Goal: Task Accomplishment & Management: Use online tool/utility

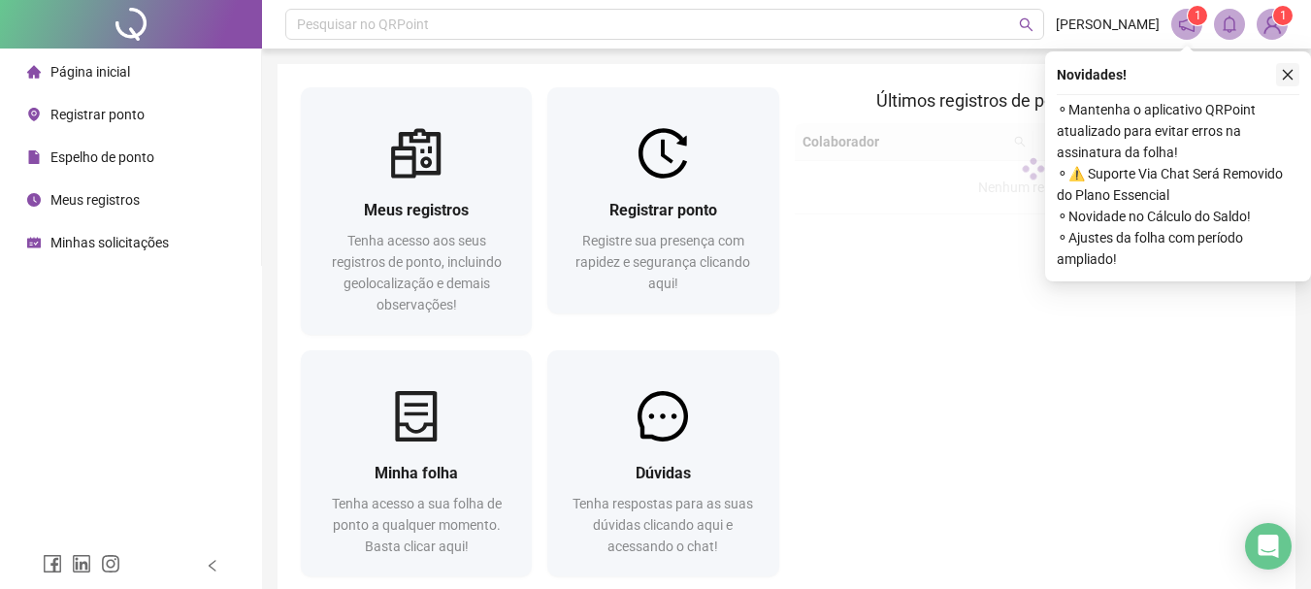
click at [1288, 69] on icon "close" at bounding box center [1288, 75] width 14 height 14
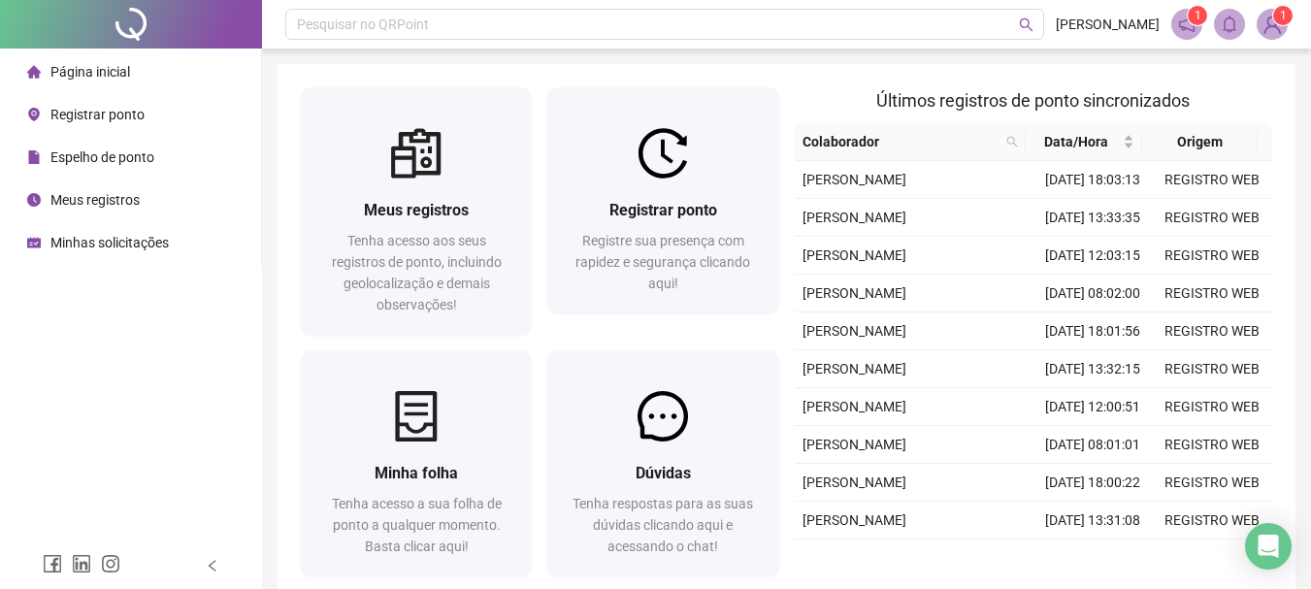
click at [69, 107] on span "Registrar ponto" at bounding box center [97, 115] width 94 height 16
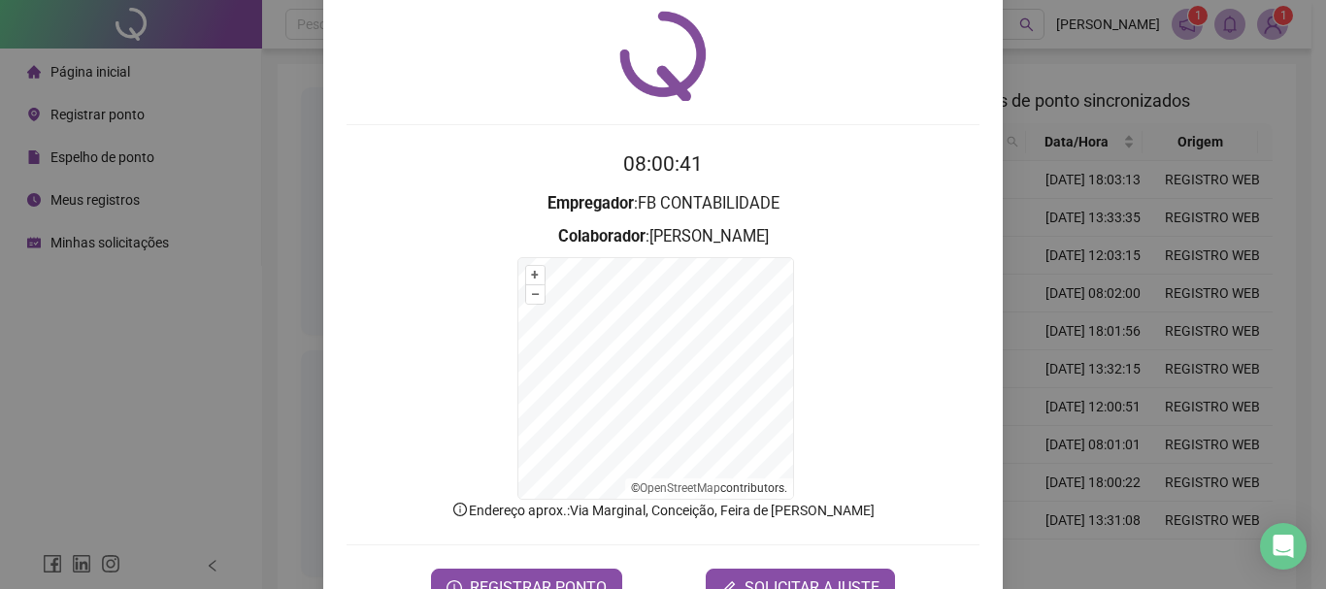
scroll to position [120, 0]
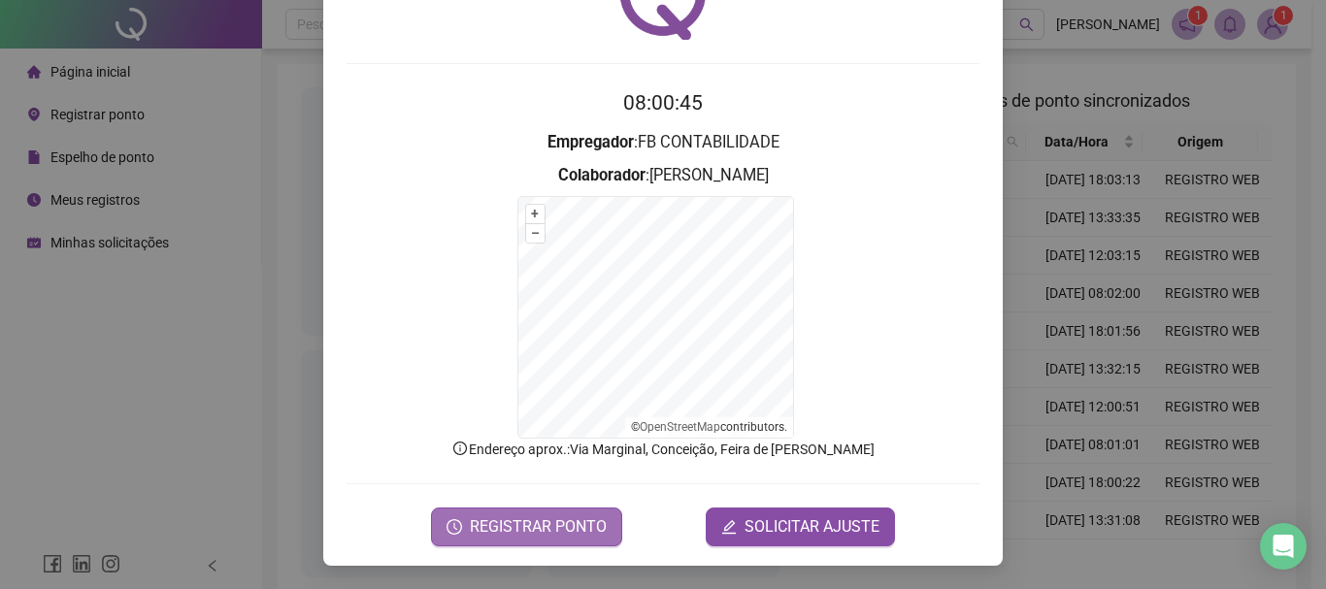
click at [512, 513] on button "REGISTRAR PONTO" at bounding box center [526, 527] width 191 height 39
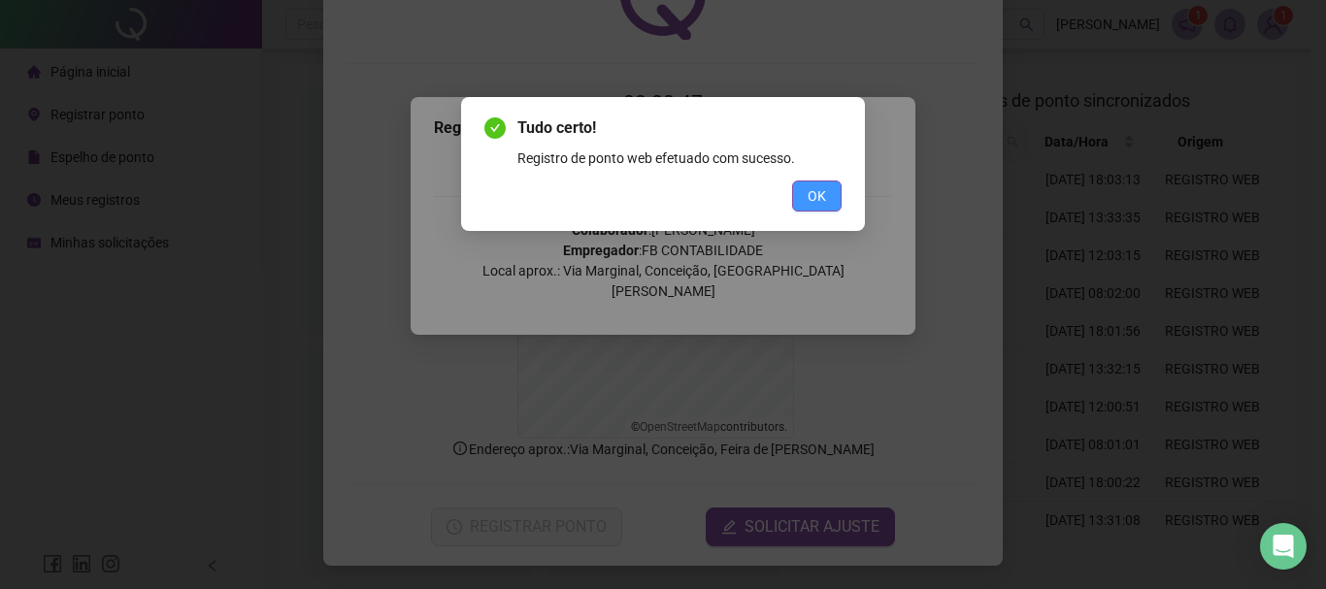
click at [833, 191] on button "OK" at bounding box center [816, 196] width 49 height 31
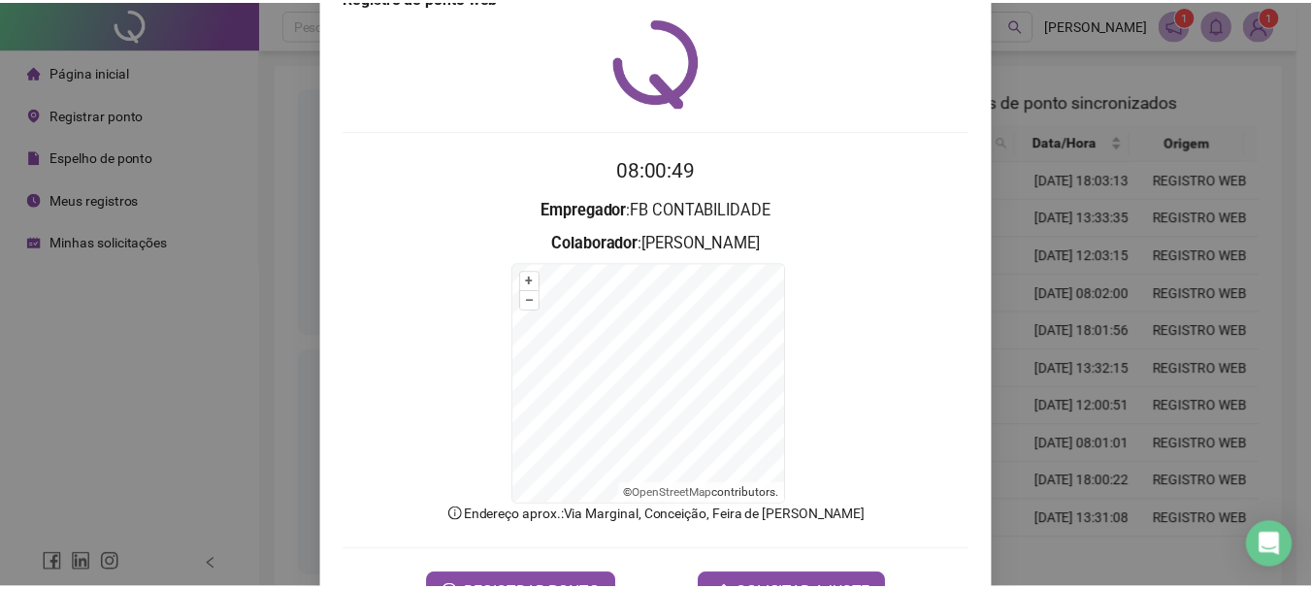
scroll to position [0, 0]
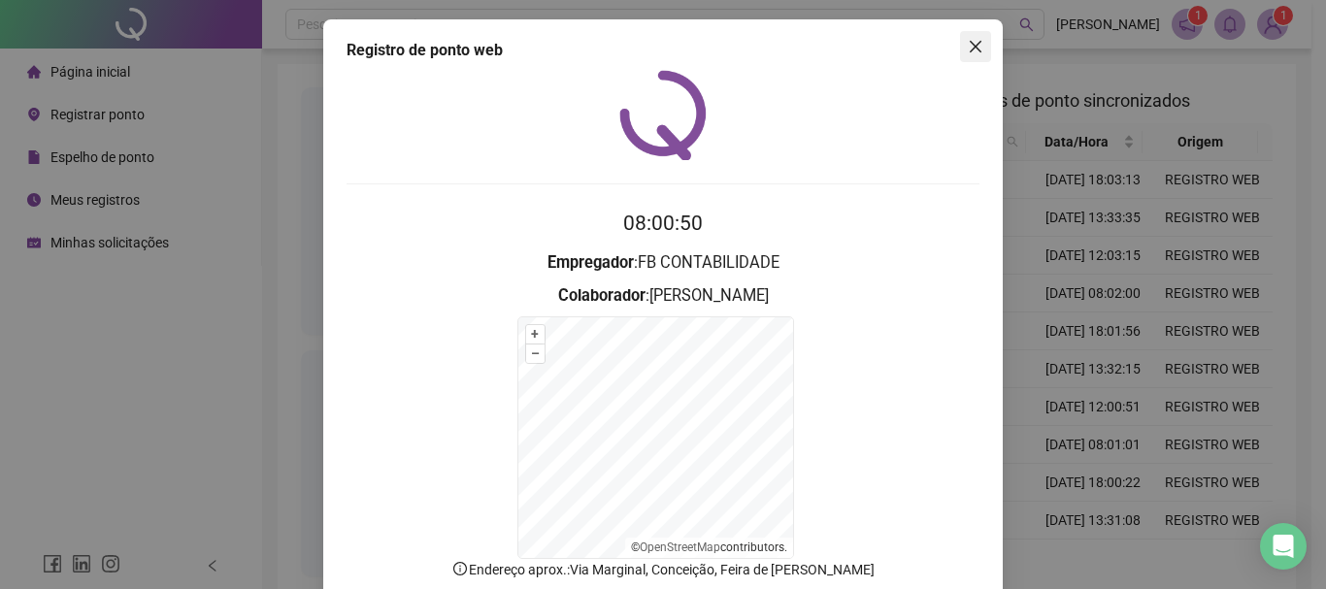
click at [974, 37] on button "Close" at bounding box center [975, 46] width 31 height 31
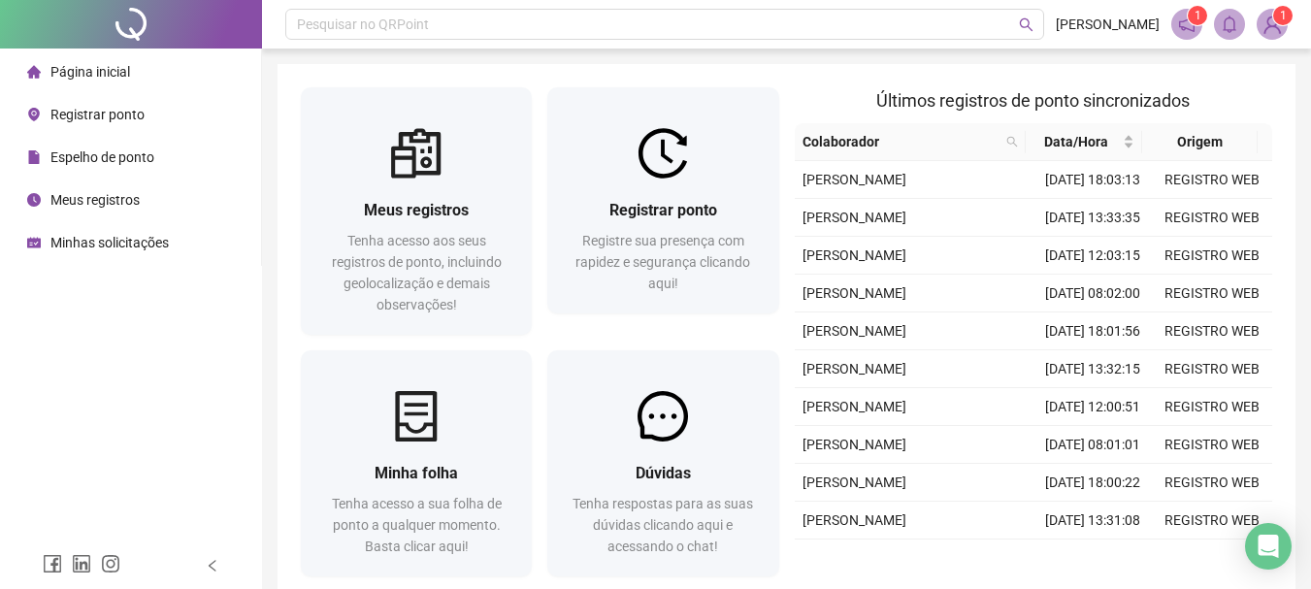
click at [98, 212] on div "Meus registros" at bounding box center [83, 200] width 113 height 39
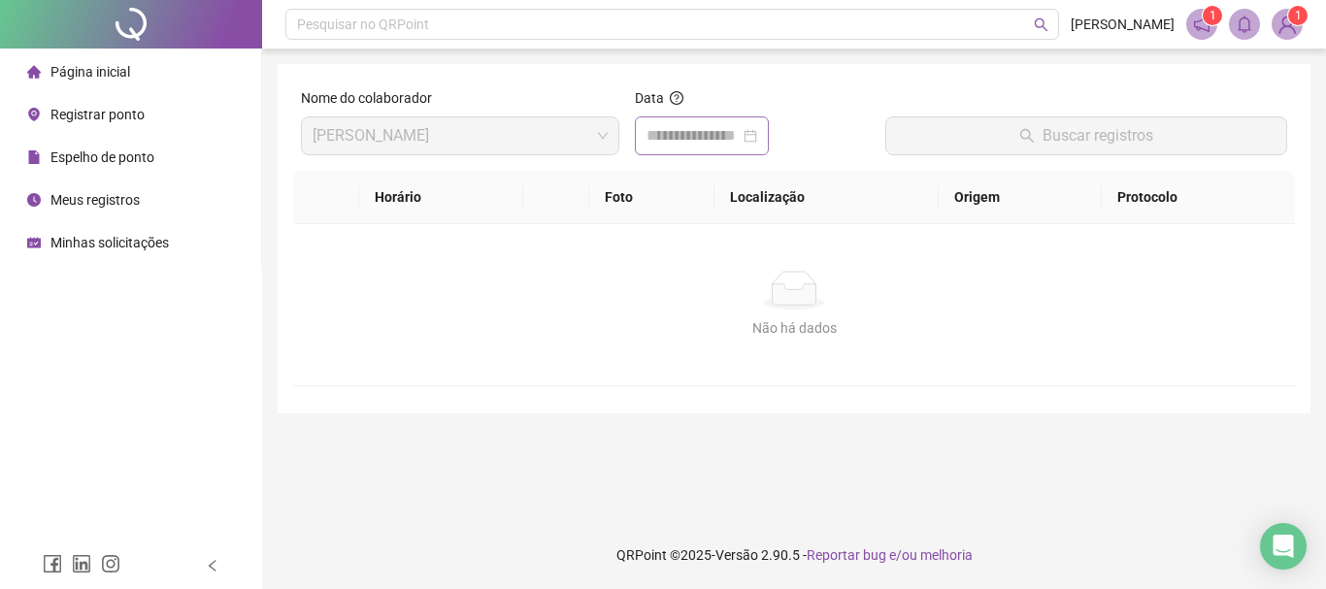
click at [757, 139] on div at bounding box center [701, 135] width 111 height 23
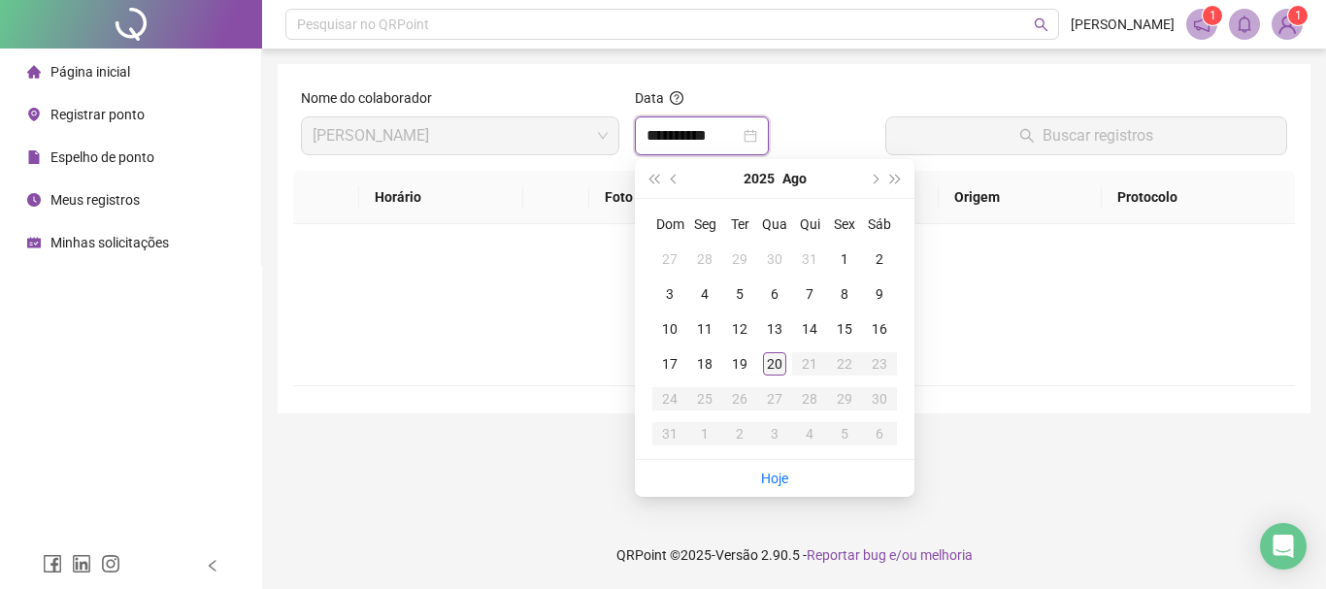
type input "**********"
click at [775, 363] on div "20" at bounding box center [774, 363] width 23 height 23
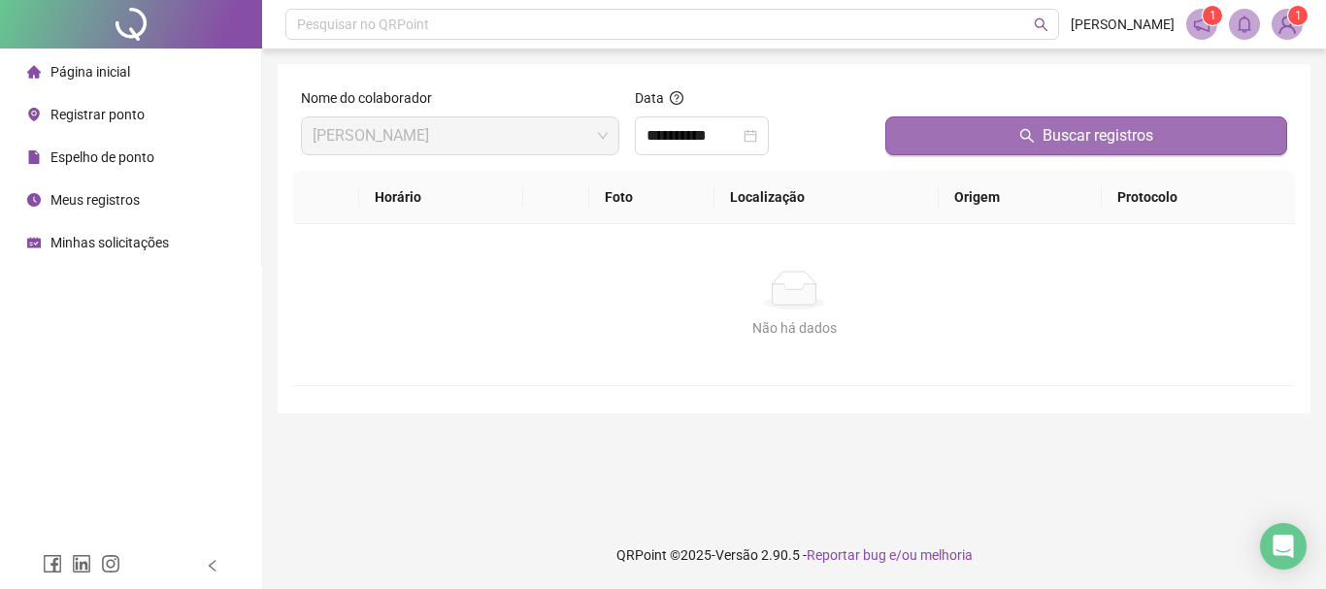
click at [1134, 143] on span "Buscar registros" at bounding box center [1097, 135] width 111 height 23
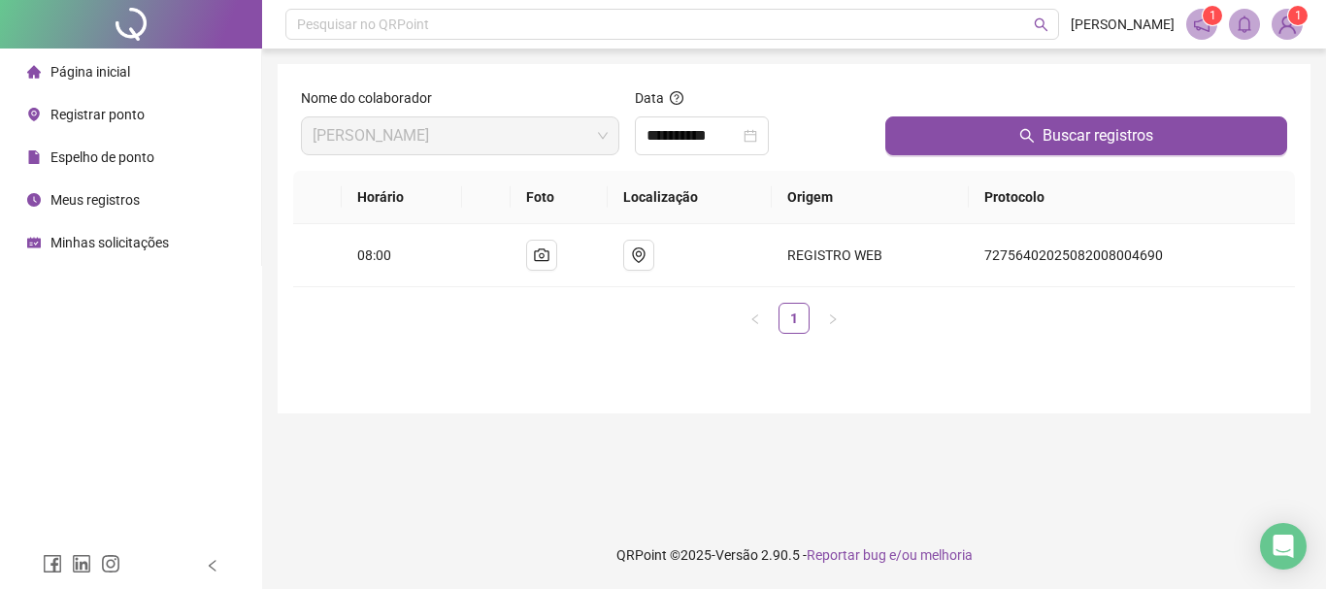
click at [113, 155] on span "Espelho de ponto" at bounding box center [102, 157] width 104 height 16
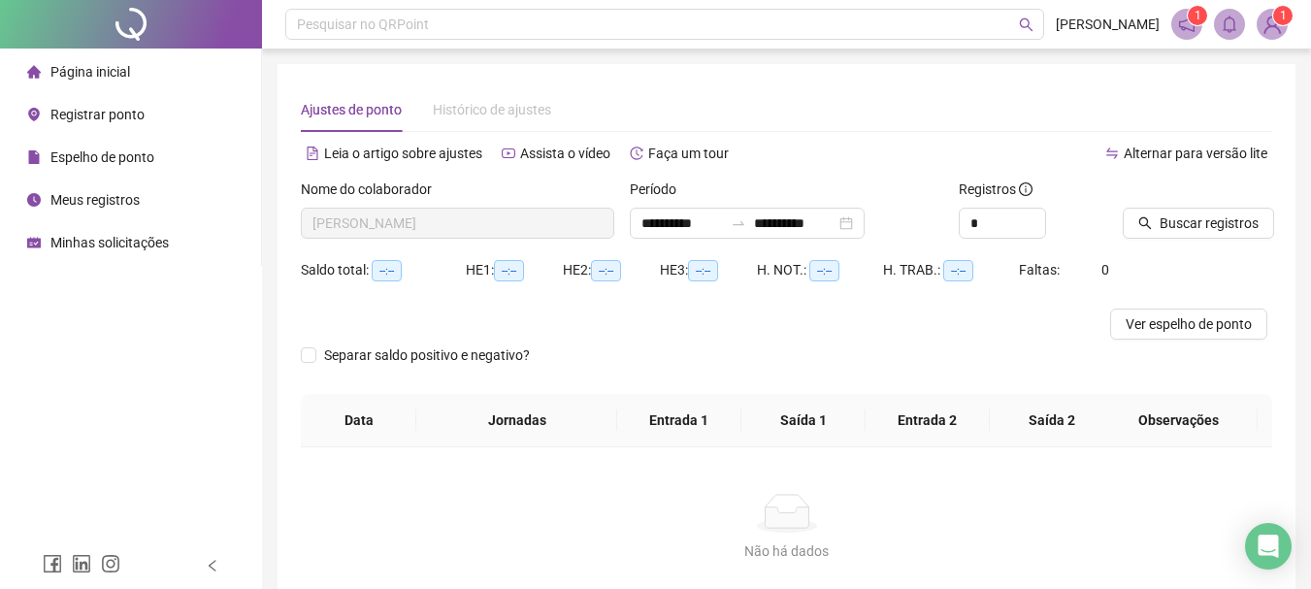
type input "**********"
click at [1203, 222] on span "Buscar registros" at bounding box center [1209, 223] width 99 height 21
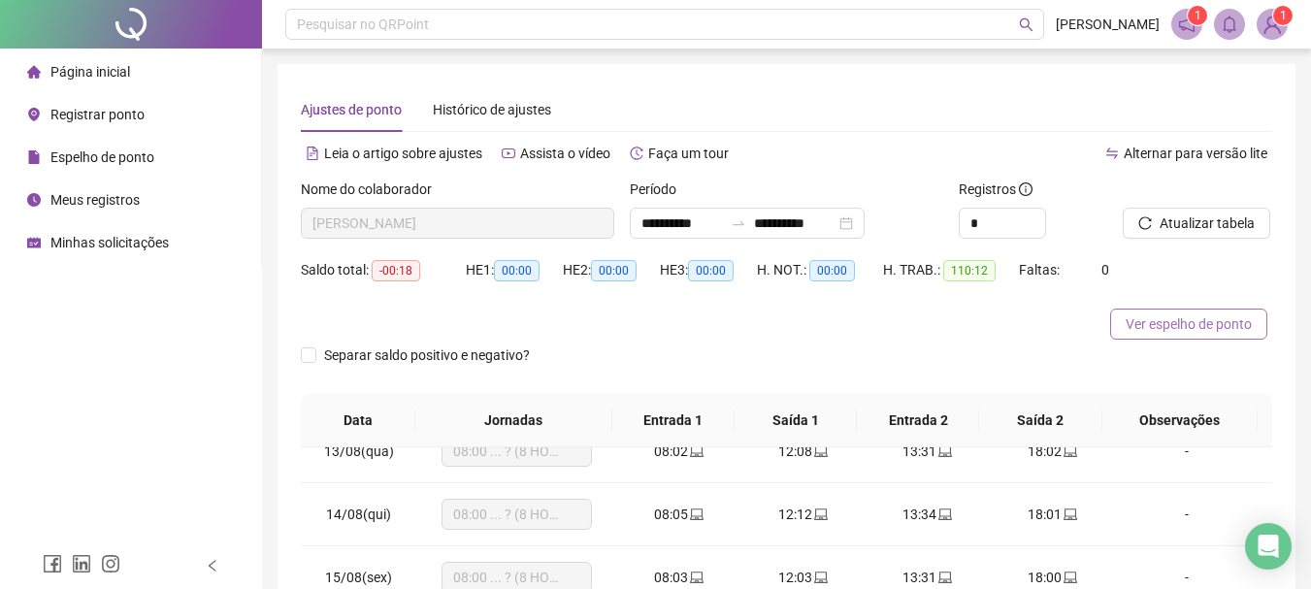
click at [1203, 314] on span "Ver espelho de ponto" at bounding box center [1189, 323] width 126 height 21
click at [108, 200] on span "Meus registros" at bounding box center [94, 200] width 89 height 16
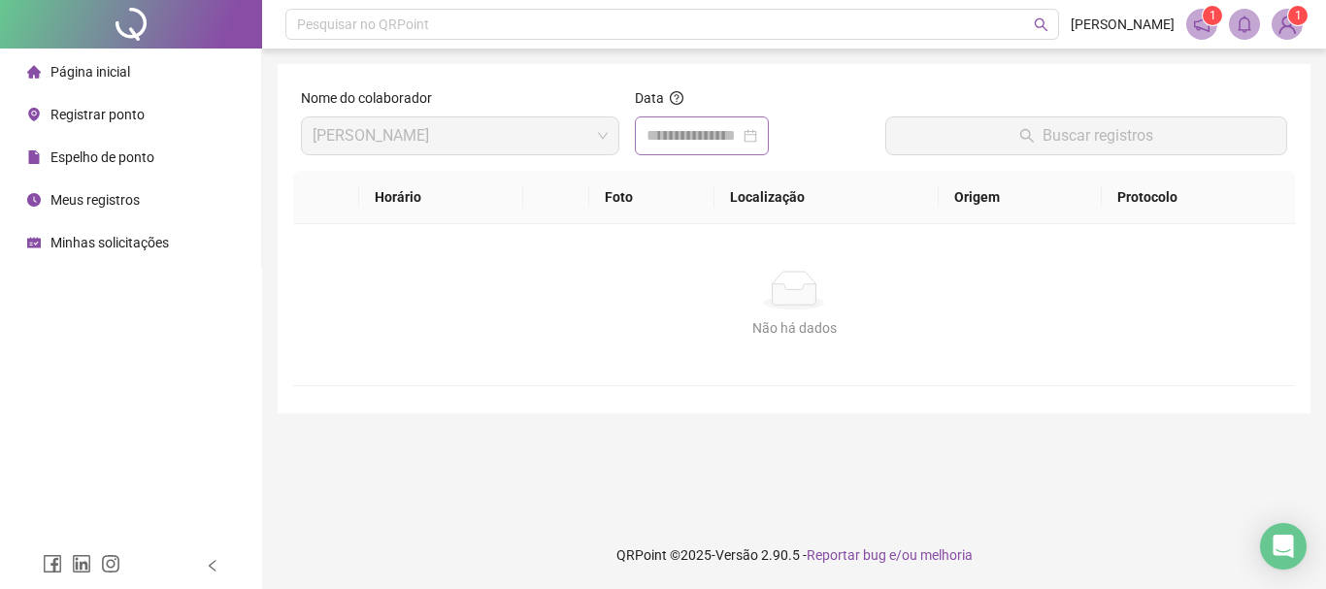
click at [757, 133] on div at bounding box center [701, 135] width 111 height 23
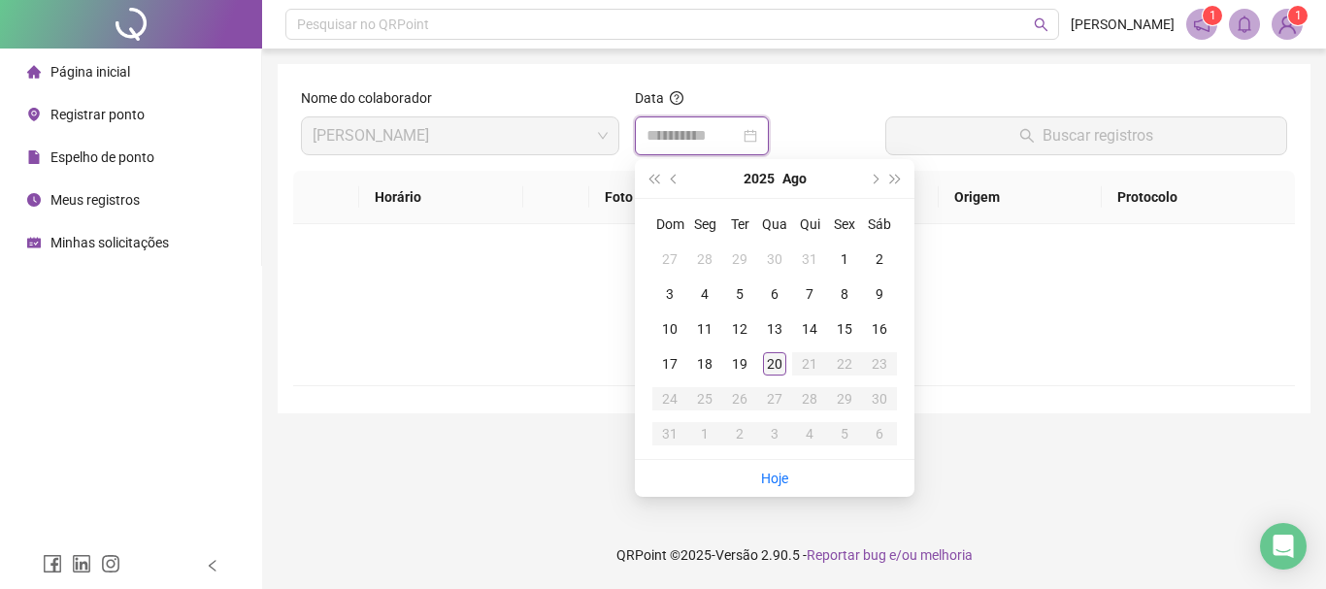
type input "**********"
click at [771, 363] on div "20" at bounding box center [774, 363] width 23 height 23
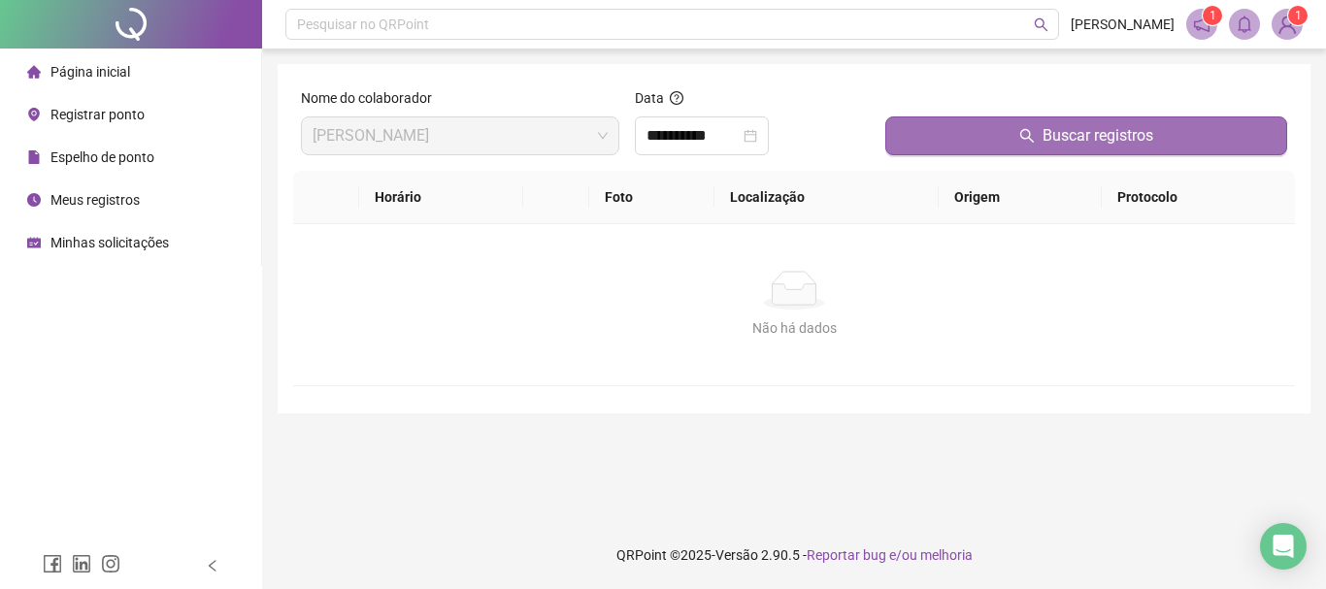
click at [1107, 136] on span "Buscar registros" at bounding box center [1097, 135] width 111 height 23
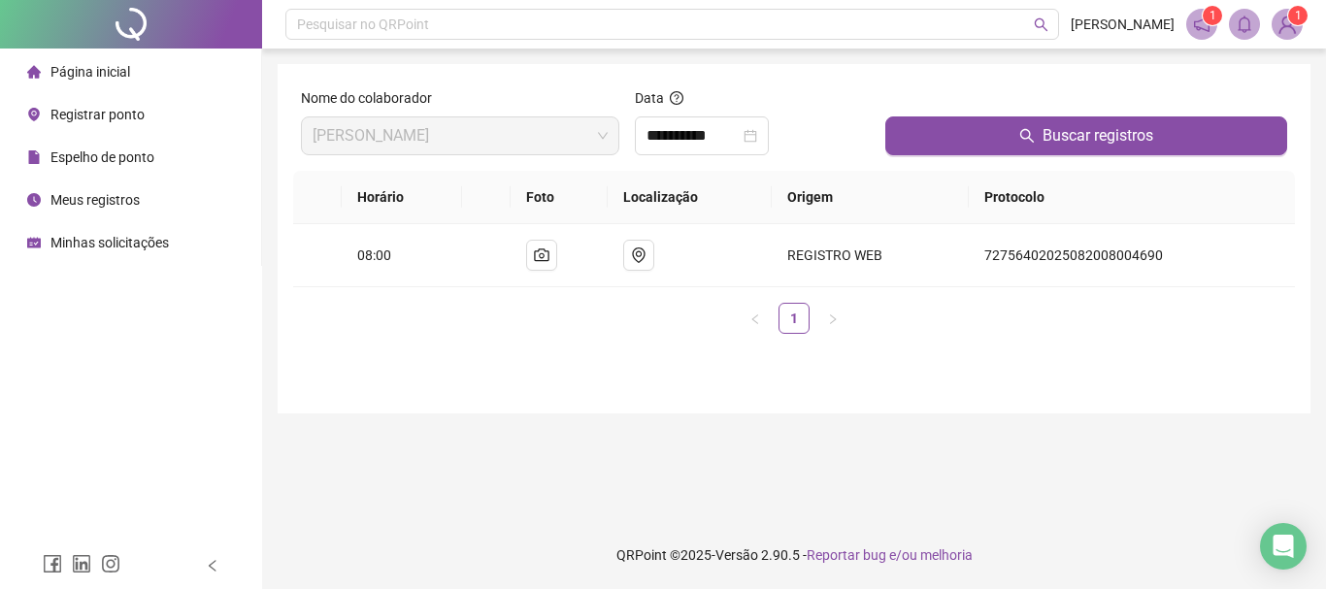
click at [1299, 20] on span "1" at bounding box center [1298, 16] width 7 height 14
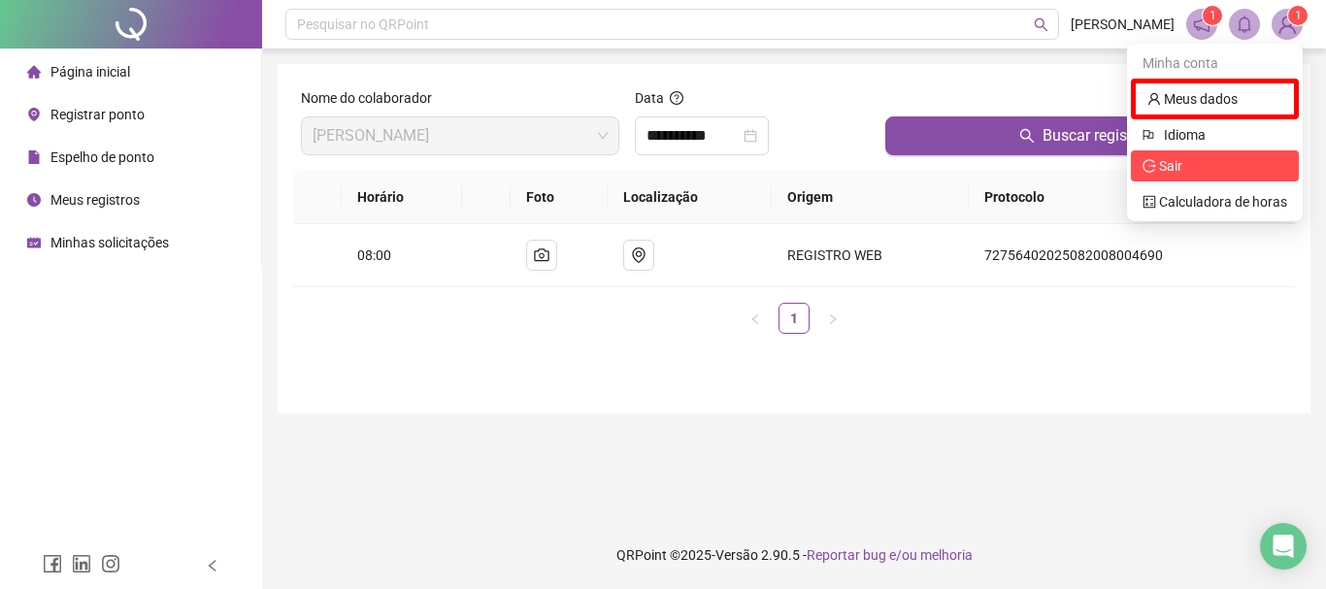
click at [1215, 168] on span "Sair" at bounding box center [1214, 165] width 145 height 21
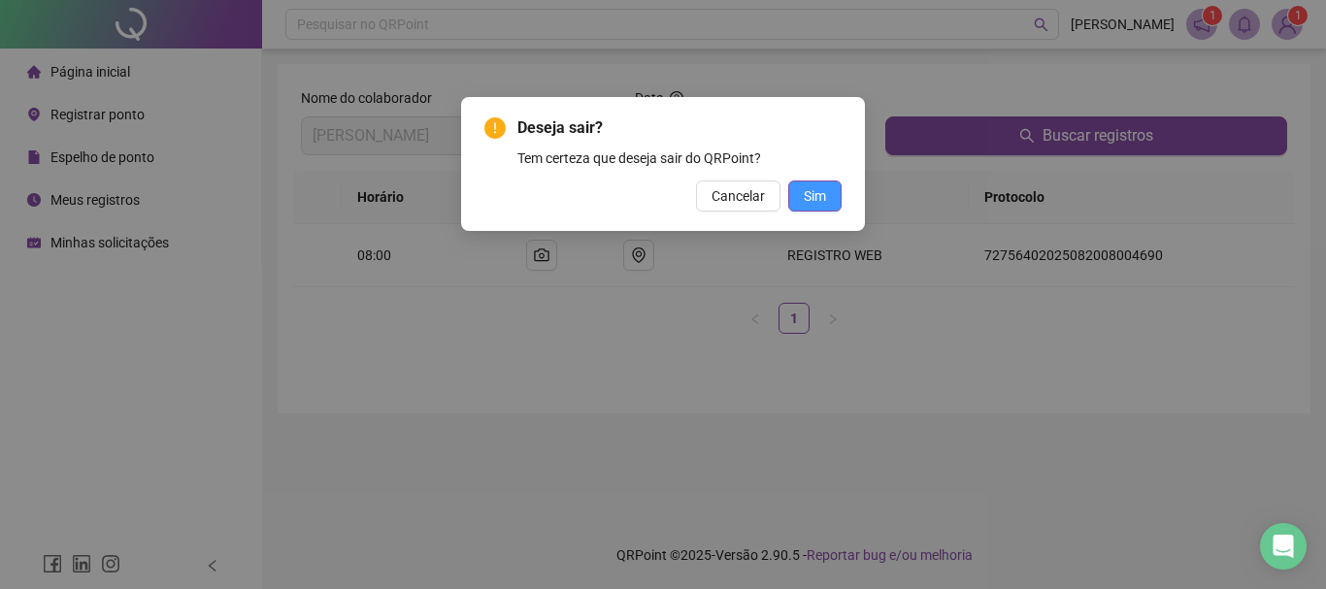
click at [810, 195] on span "Sim" at bounding box center [815, 195] width 22 height 21
